Goal: Find specific page/section: Find specific page/section

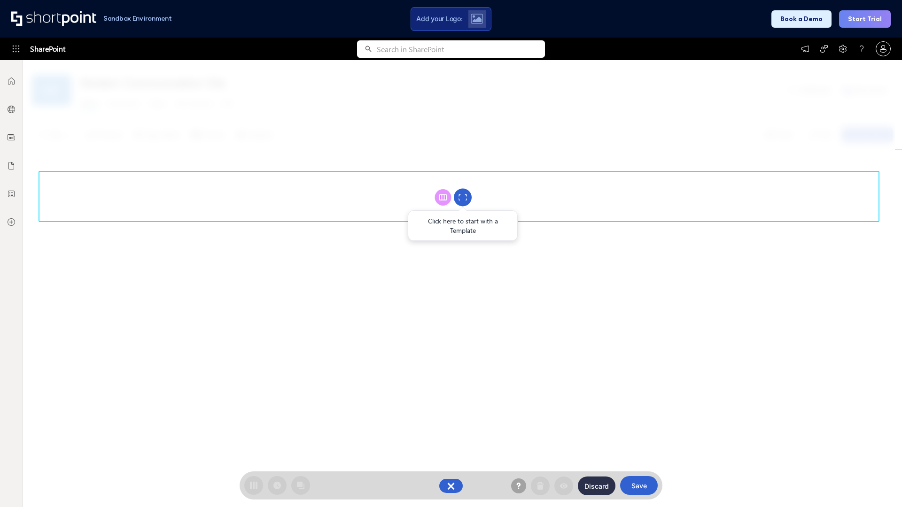
click at [463, 197] on circle at bounding box center [463, 198] width 18 height 18
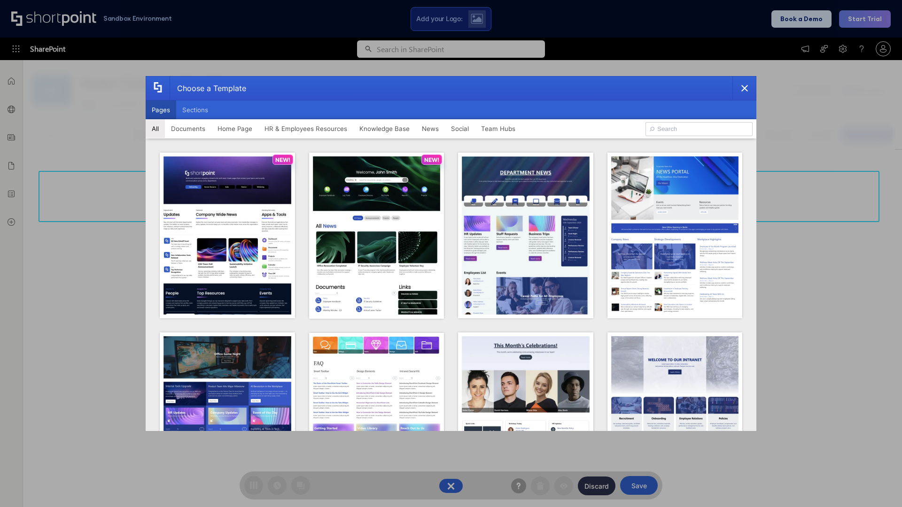
click at [161, 110] on button "Pages" at bounding box center [161, 110] width 31 height 19
type input "Intranet Layout 4"
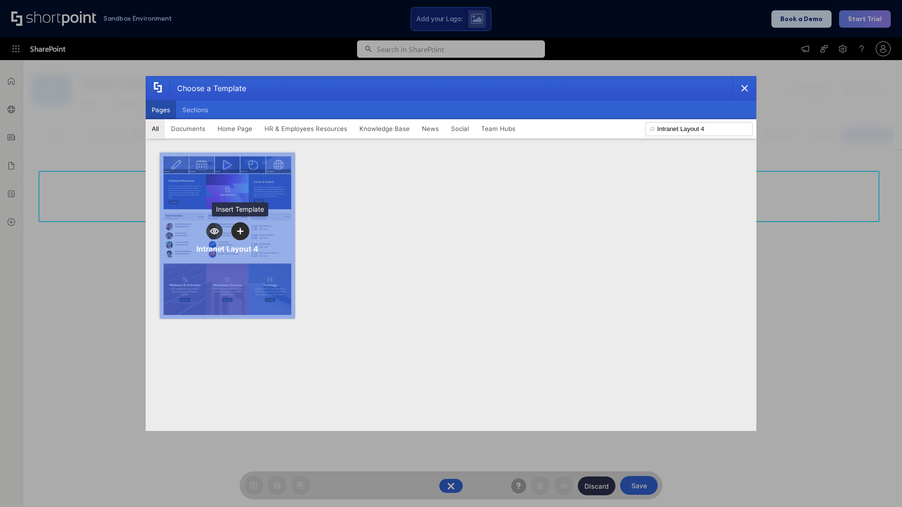
click at [240, 231] on icon "template selector" at bounding box center [240, 231] width 7 height 7
